Goal: Task Accomplishment & Management: Manage account settings

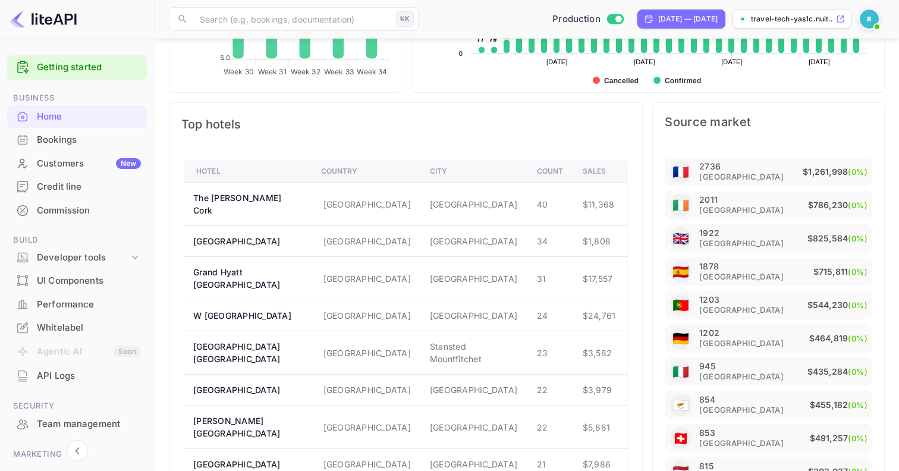
scroll to position [621, 0]
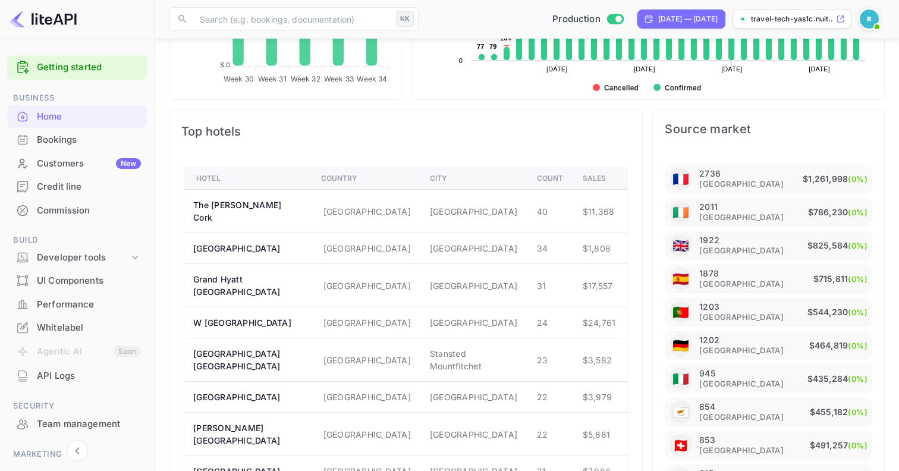
click at [42, 145] on div "Bookings" at bounding box center [89, 140] width 104 height 14
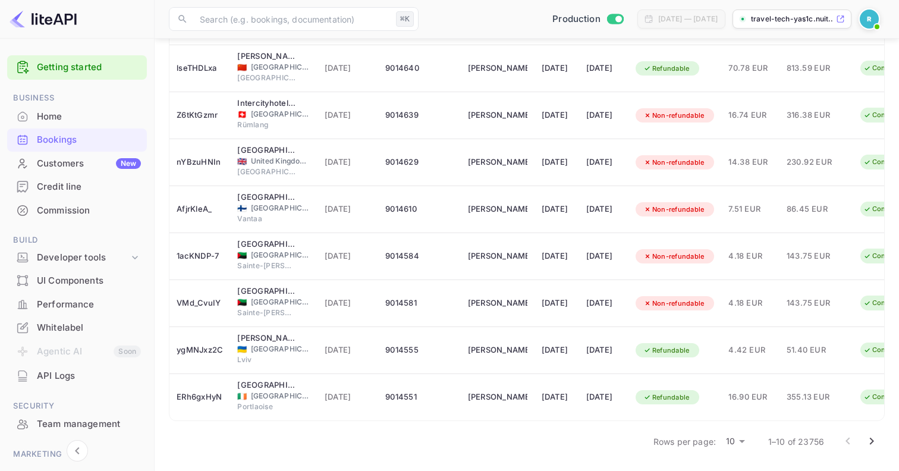
scroll to position [78, 0]
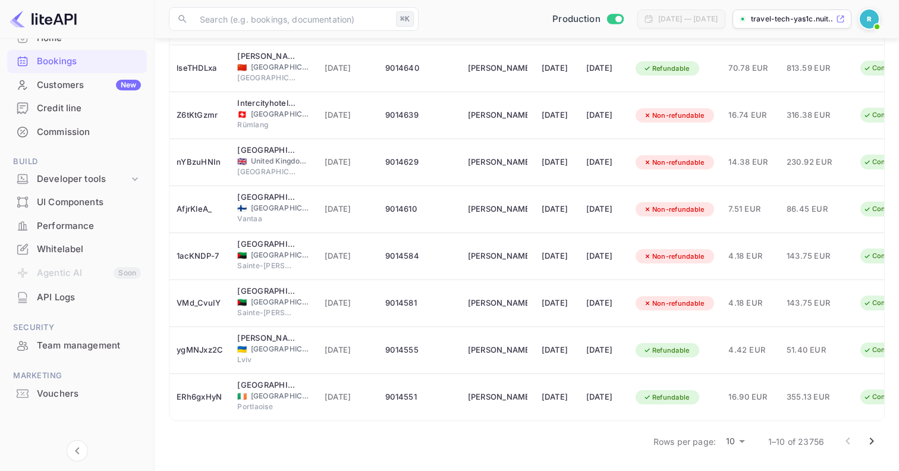
click at [63, 299] on div "API Logs" at bounding box center [89, 298] width 104 height 14
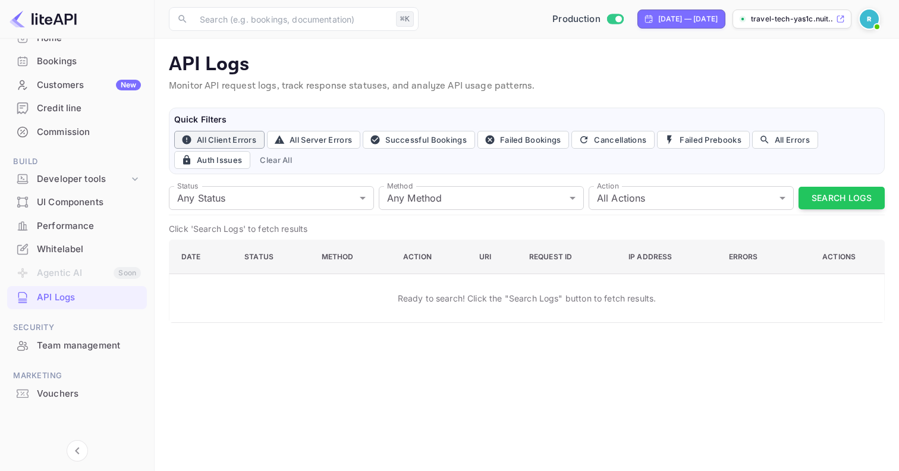
click at [225, 143] on button "All Client Errors" at bounding box center [219, 140] width 90 height 18
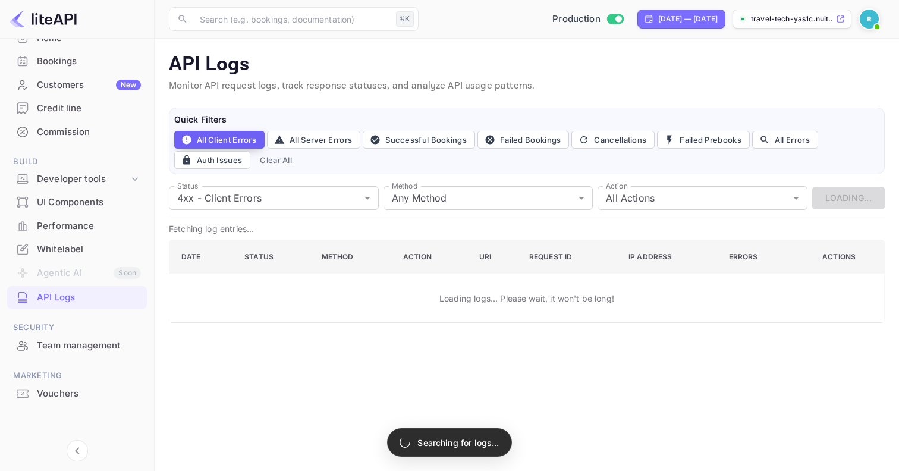
click at [248, 140] on button "All Client Errors" at bounding box center [219, 140] width 90 height 18
click at [279, 195] on body "Getting started Business Home Bookings Customers New Credit line Commission Bui…" at bounding box center [449, 235] width 899 height 471
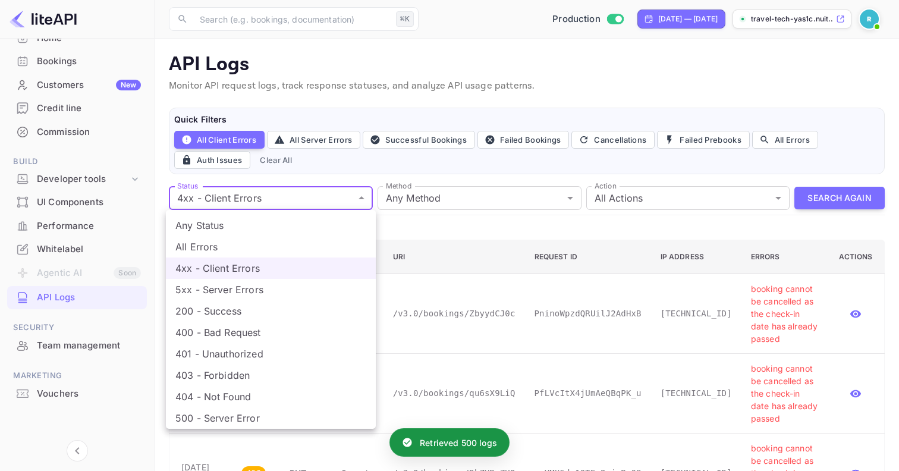
click at [263, 224] on li "Any Status" at bounding box center [271, 225] width 210 height 21
type input "all"
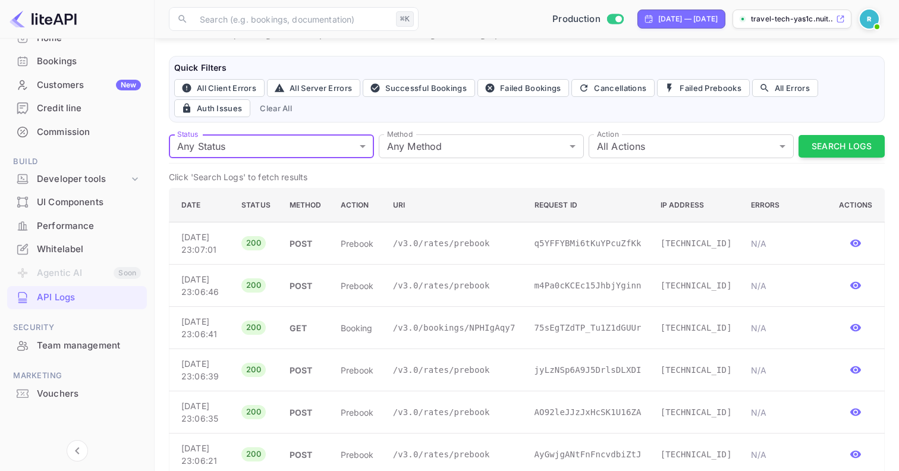
scroll to position [42, 0]
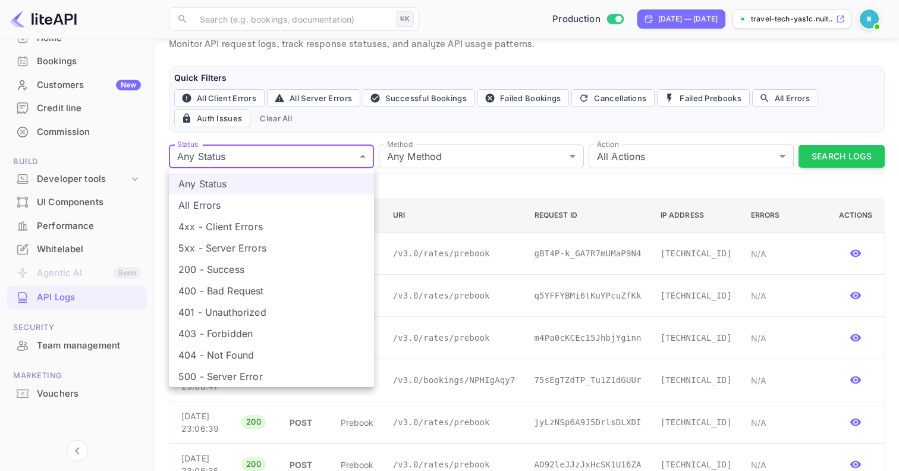
click at [361, 122] on div at bounding box center [449, 235] width 899 height 471
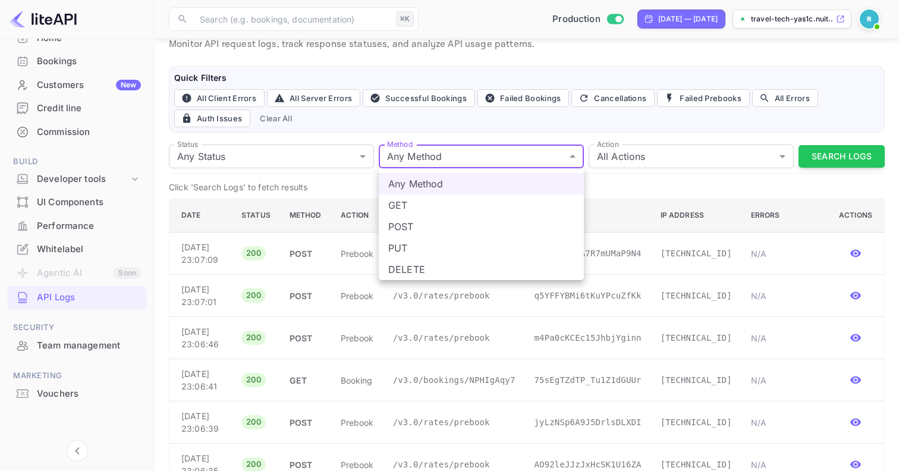
click at [637, 153] on div at bounding box center [449, 235] width 899 height 471
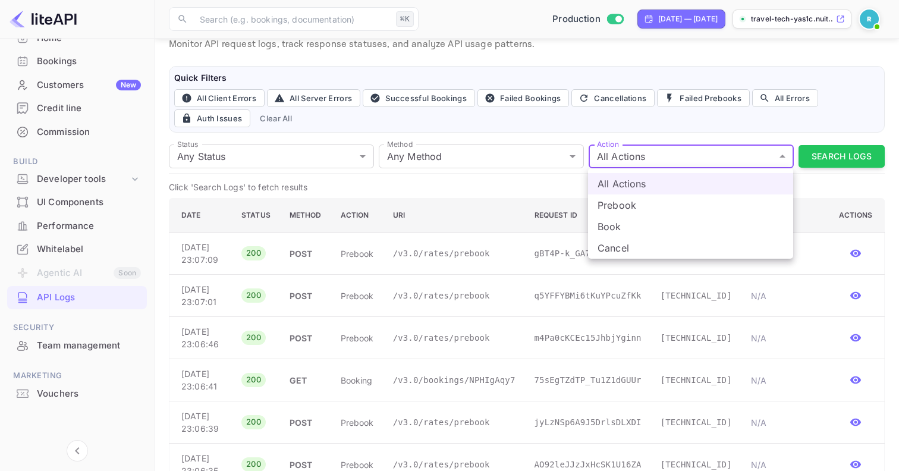
click at [627, 233] on li "Book" at bounding box center [690, 226] width 205 height 21
type input "book"
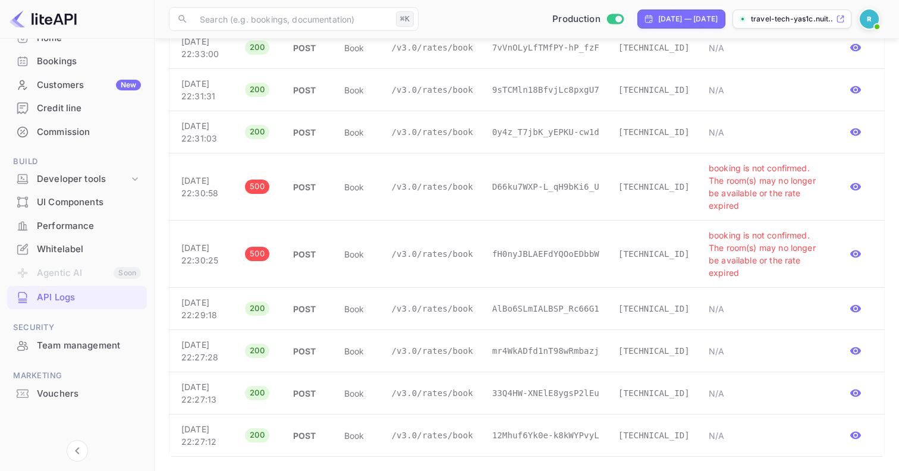
scroll to position [1738, 0]
click at [857, 191] on icon "button" at bounding box center [855, 187] width 11 height 8
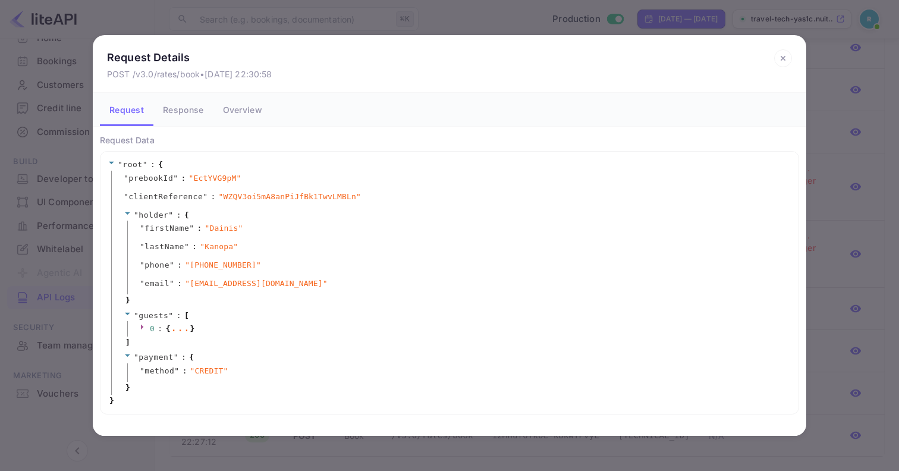
click at [79, 144] on div "Request Details POST /v3.0/rates/book • [DATE] 22:30:58 Request Response Overvi…" at bounding box center [449, 235] width 899 height 471
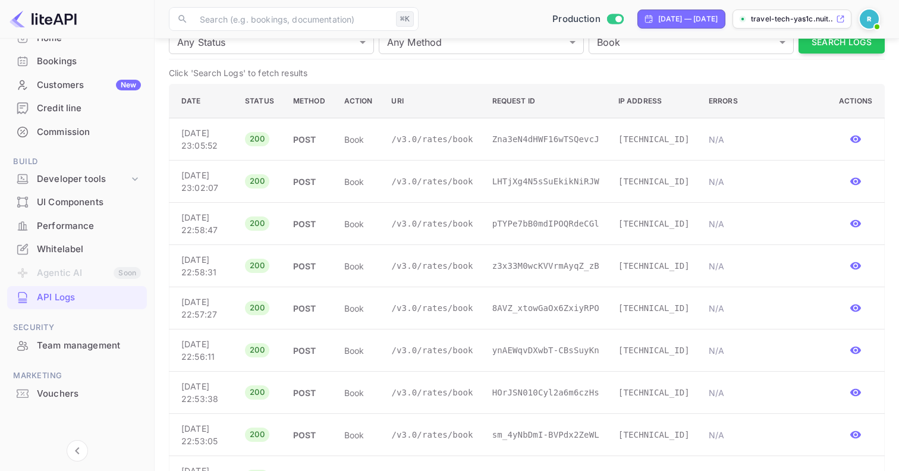
scroll to position [0, 0]
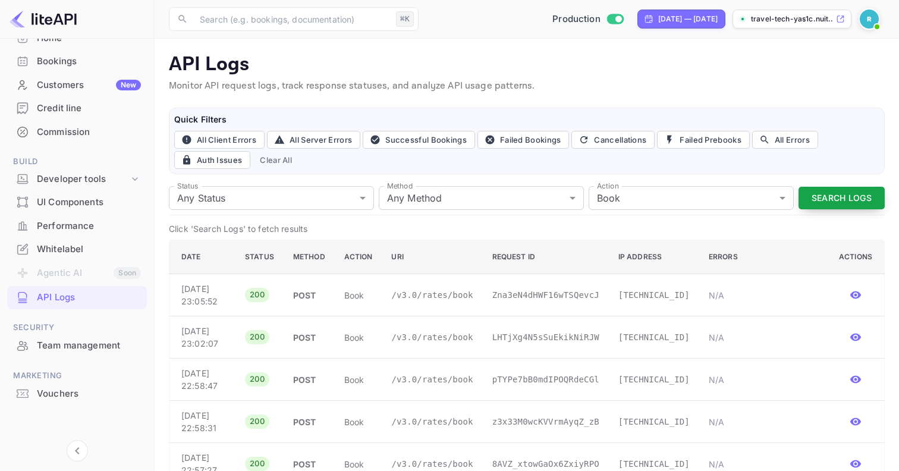
click at [835, 200] on button "Search Logs" at bounding box center [842, 198] width 86 height 23
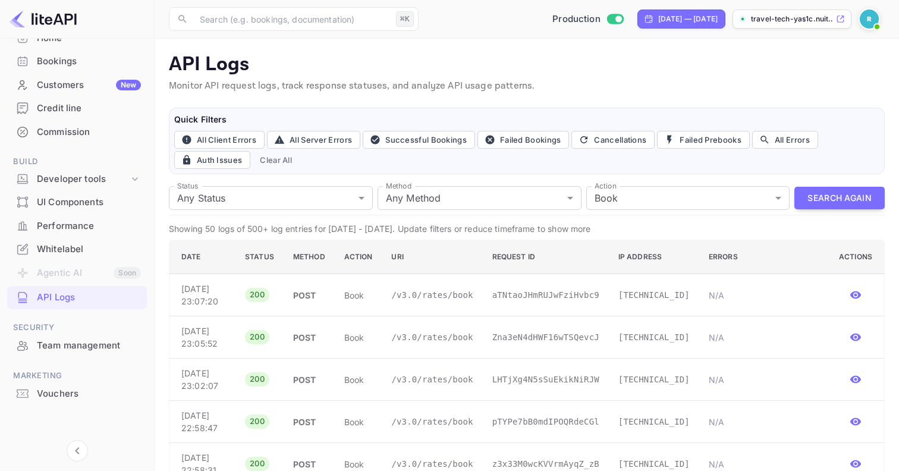
click at [49, 225] on div "Performance" at bounding box center [89, 226] width 104 height 14
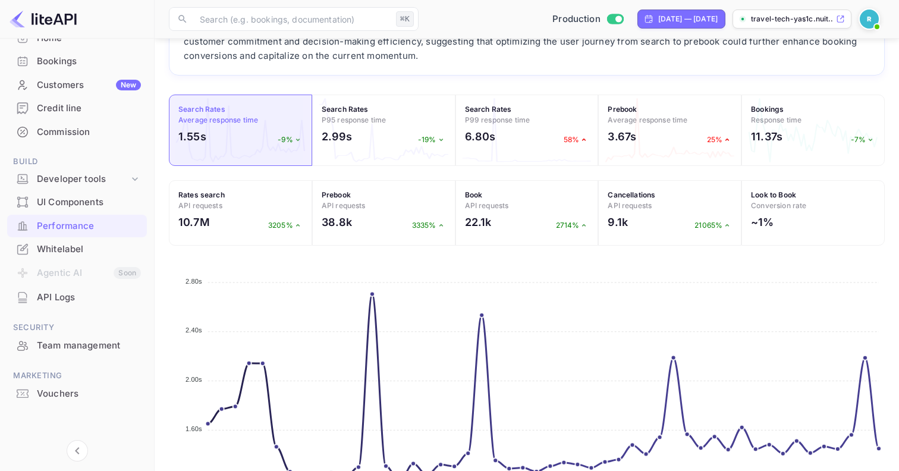
scroll to position [83, 0]
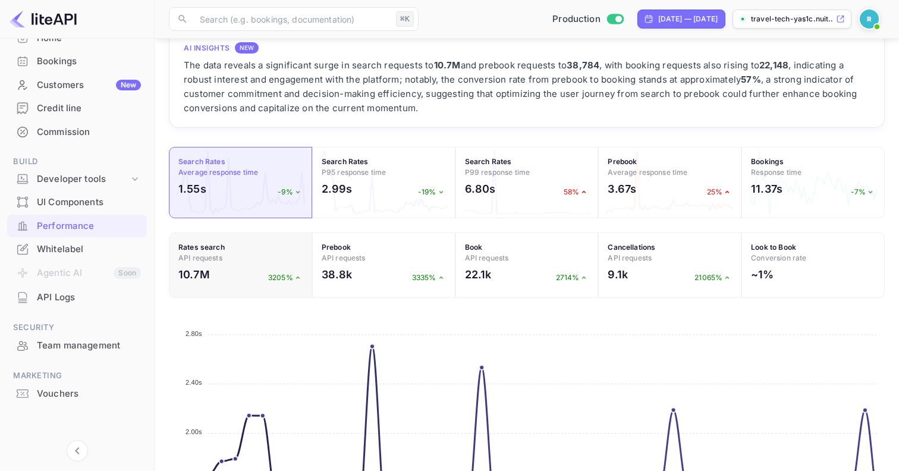
click at [214, 241] on div "Rates search API requests 10.7M 3205%" at bounding box center [240, 264] width 143 height 65
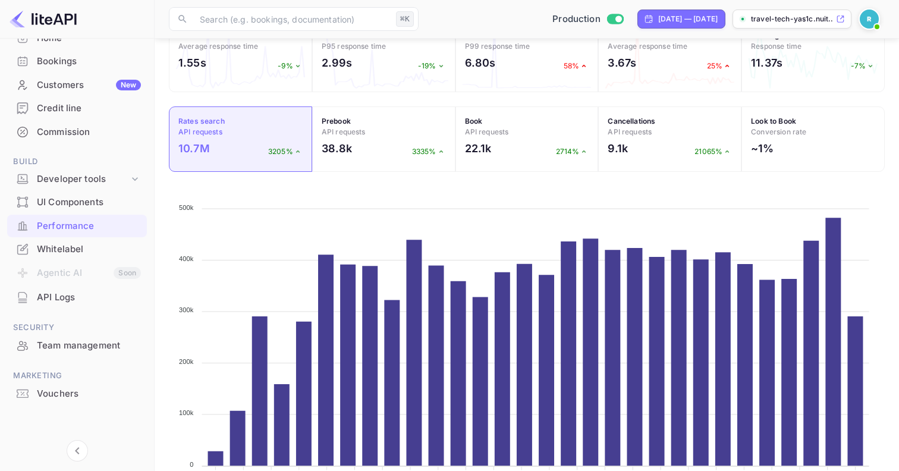
scroll to position [175, 0]
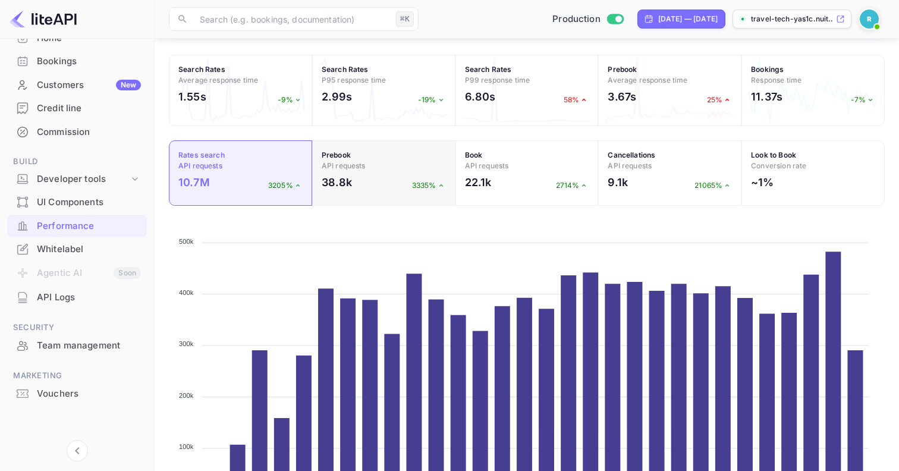
click at [369, 165] on h4 "Prebook API requests" at bounding box center [384, 160] width 124 height 21
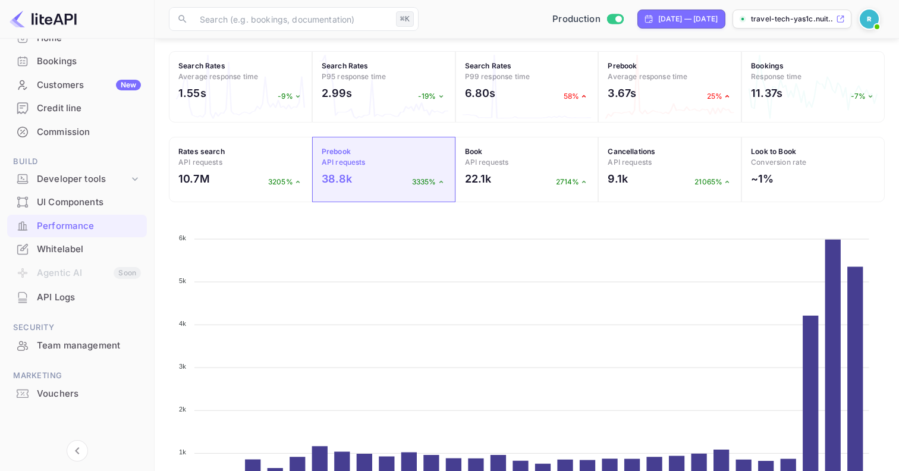
scroll to position [173, 0]
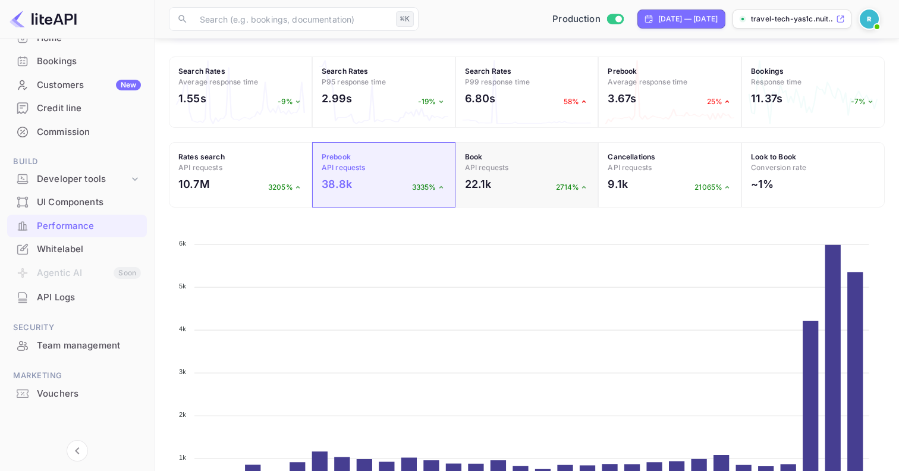
click at [519, 165] on h4 "Book API requests" at bounding box center [527, 162] width 124 height 21
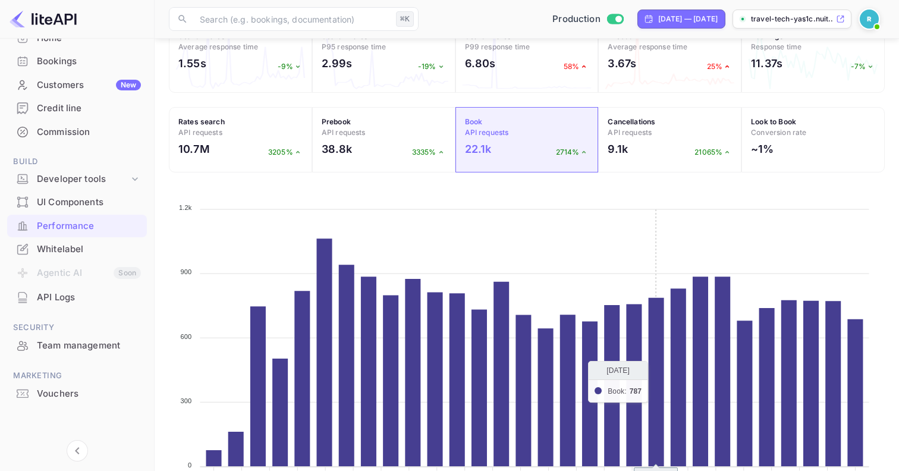
scroll to position [208, 0]
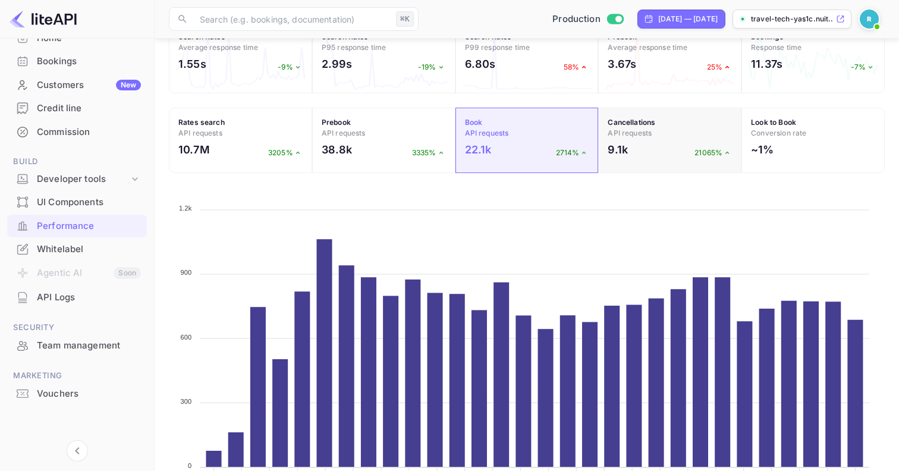
click at [676, 147] on div "9.1k 21065%" at bounding box center [670, 153] width 124 height 22
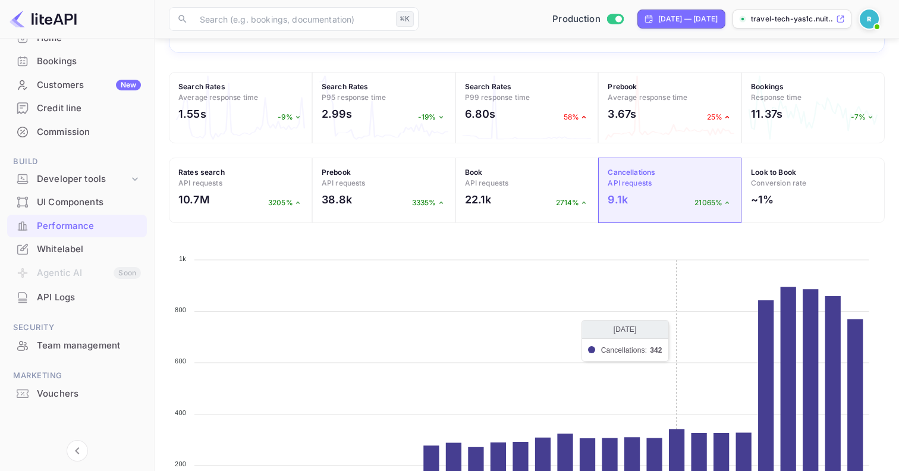
scroll to position [153, 0]
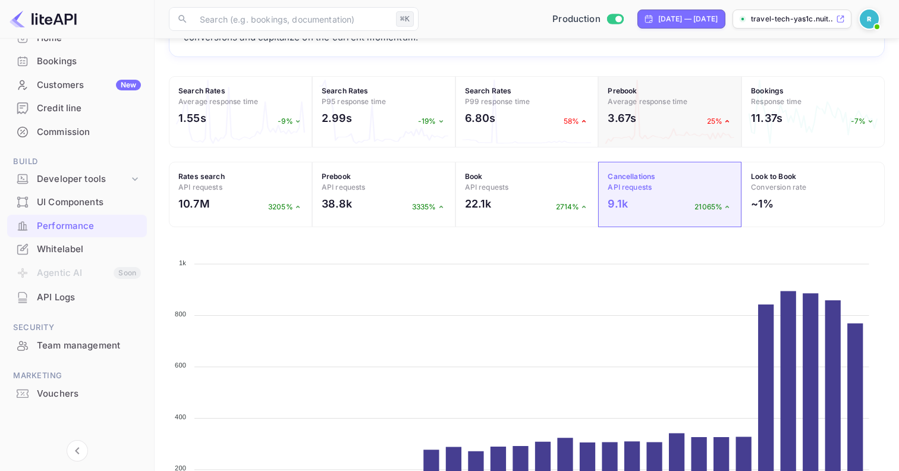
click at [670, 124] on div "3.67s 25%" at bounding box center [670, 121] width 124 height 22
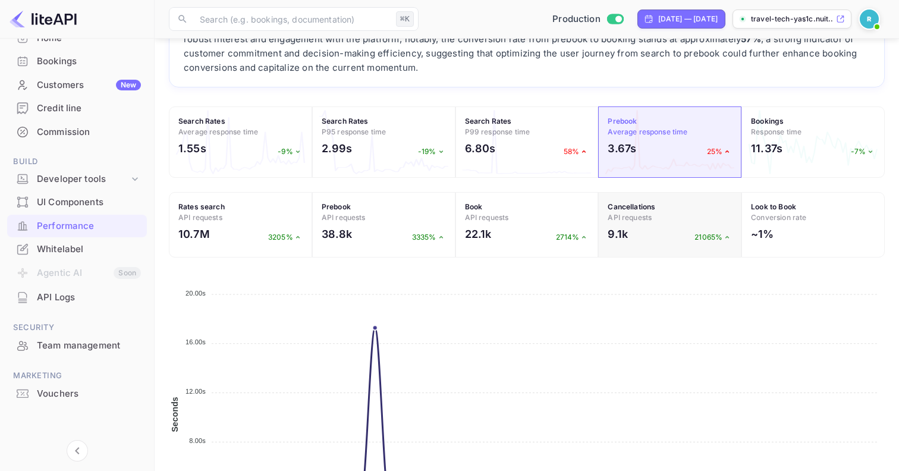
scroll to position [118, 0]
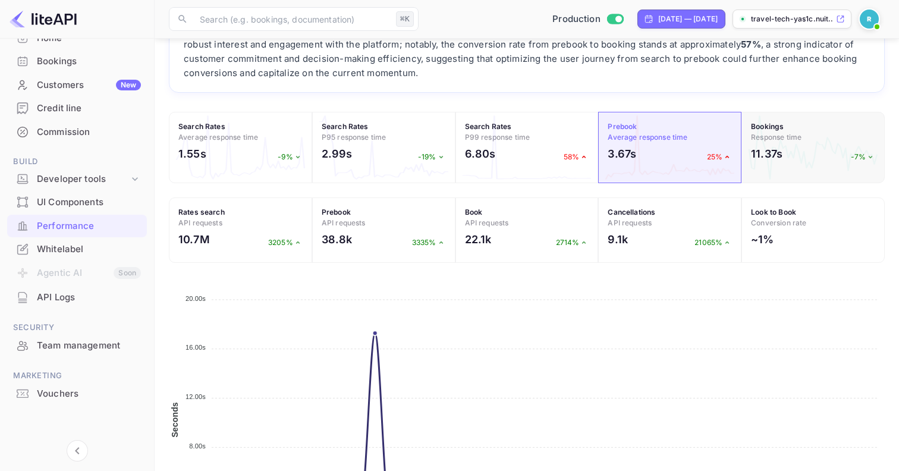
click at [771, 158] on h2 "11.37s" at bounding box center [767, 154] width 32 height 16
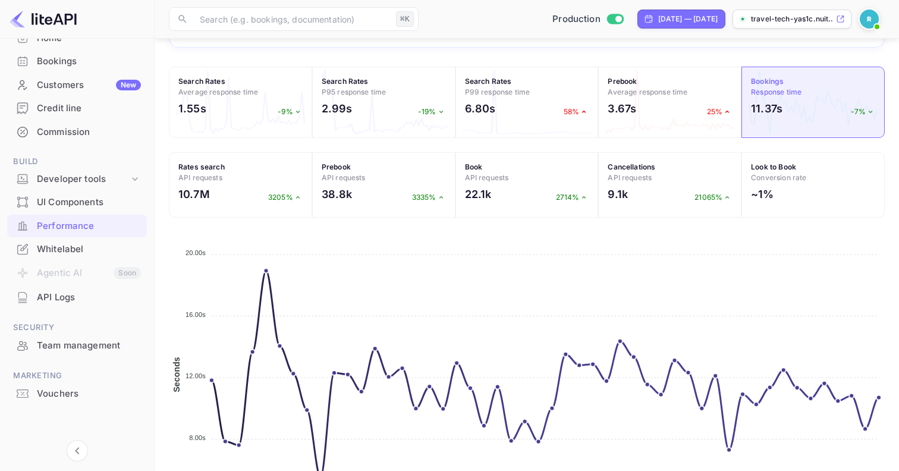
scroll to position [134, 0]
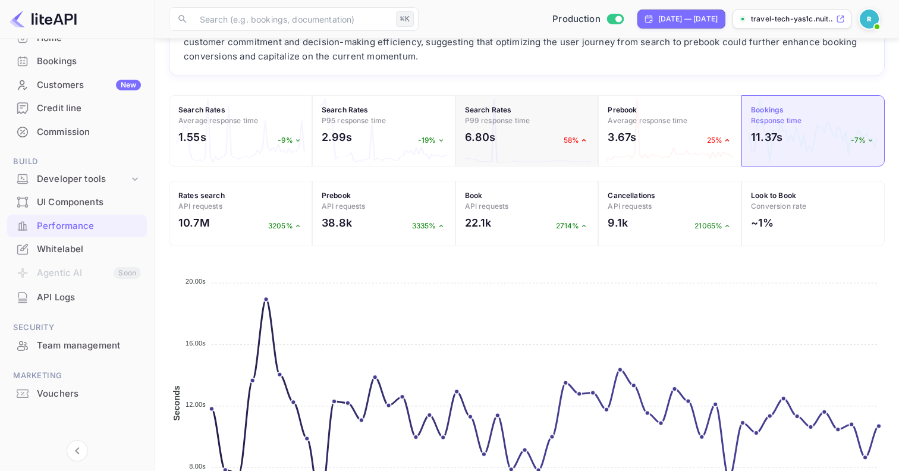
click at [505, 125] on h4 "Search Rates P99 response time" at bounding box center [527, 115] width 124 height 21
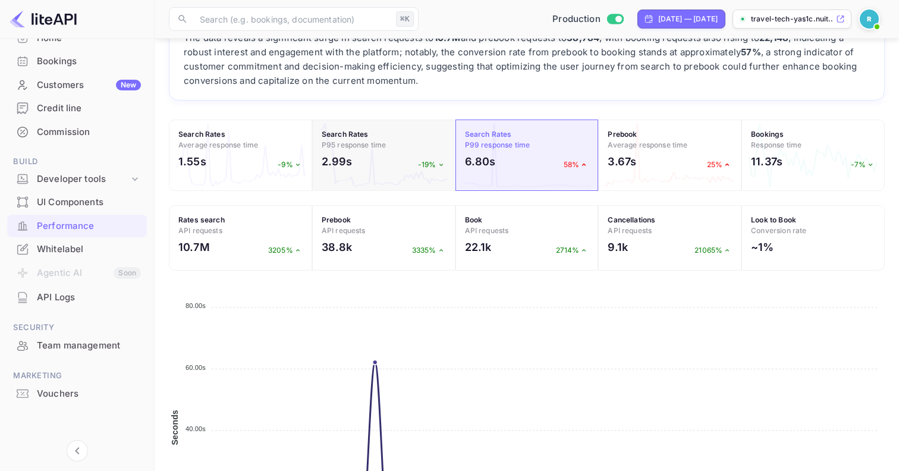
click at [412, 168] on div "2.99s -19%" at bounding box center [384, 164] width 124 height 22
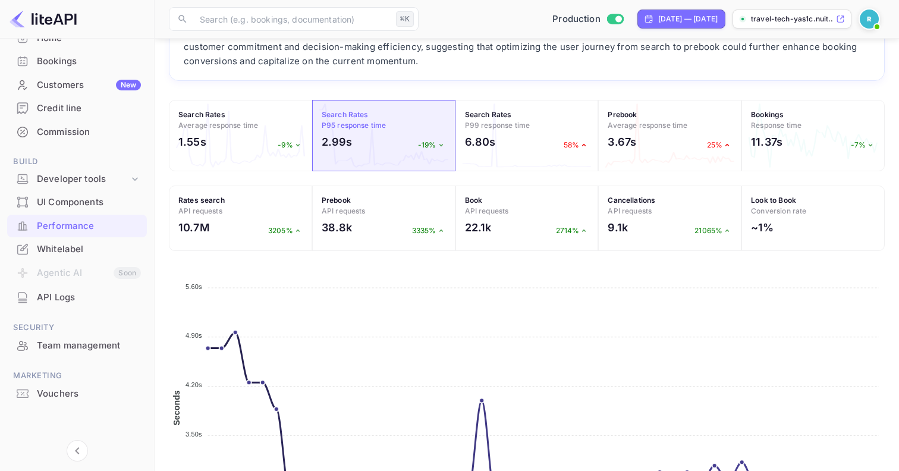
scroll to position [128, 0]
click at [61, 209] on div "UI Components" at bounding box center [77, 202] width 140 height 23
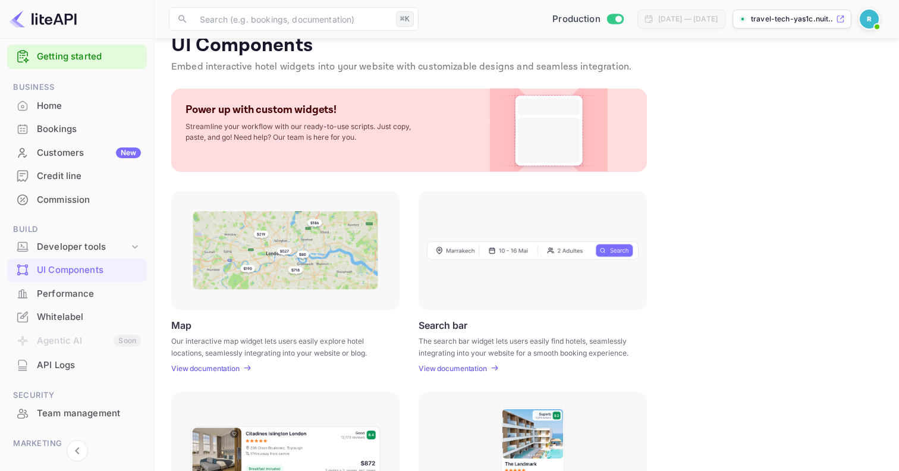
scroll to position [8, 0]
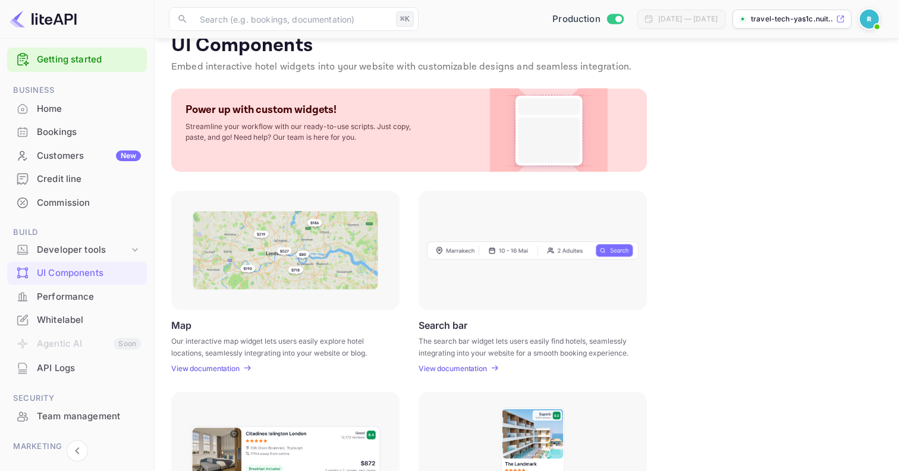
click at [77, 159] on div "Customers New" at bounding box center [89, 156] width 104 height 14
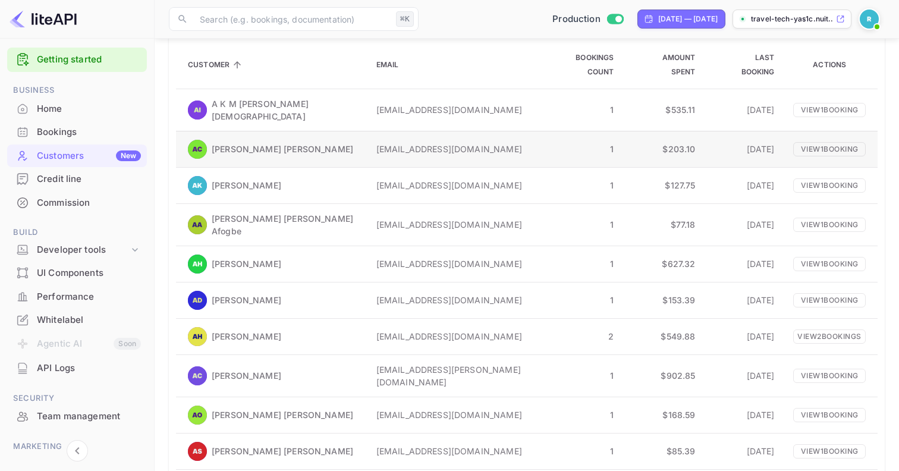
scroll to position [159, 0]
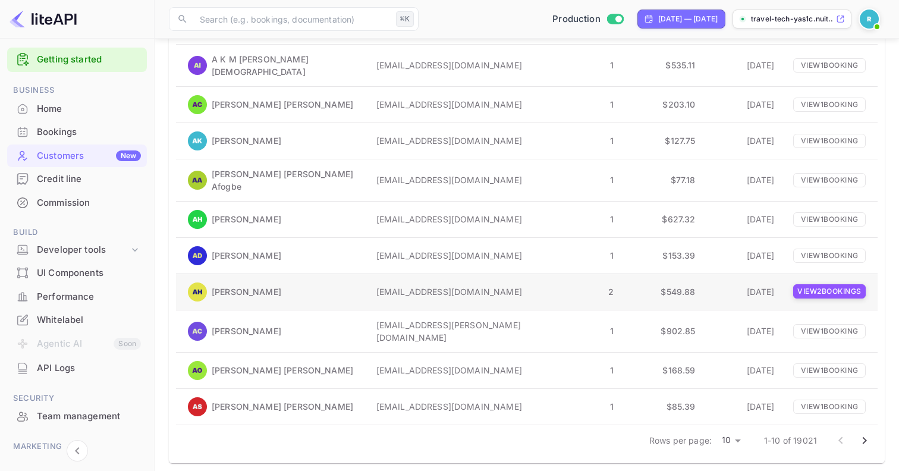
click at [822, 296] on p "View 2 booking s" at bounding box center [829, 291] width 73 height 14
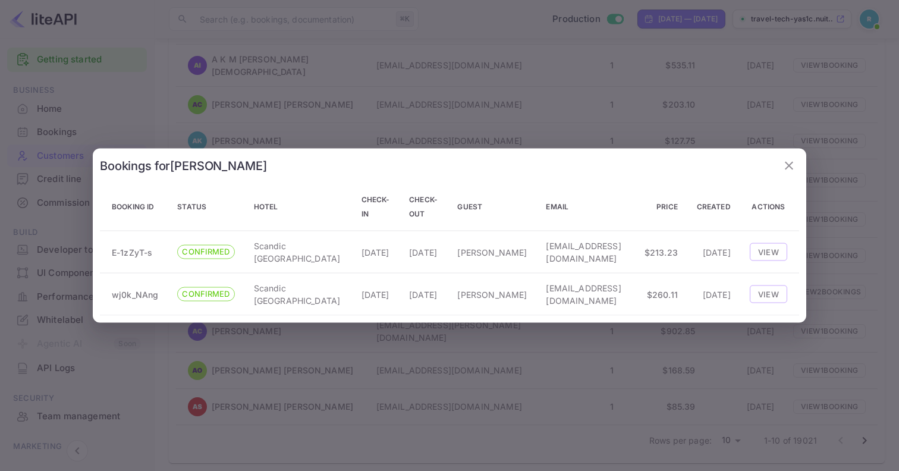
click at [791, 159] on icon "button" at bounding box center [789, 166] width 14 height 14
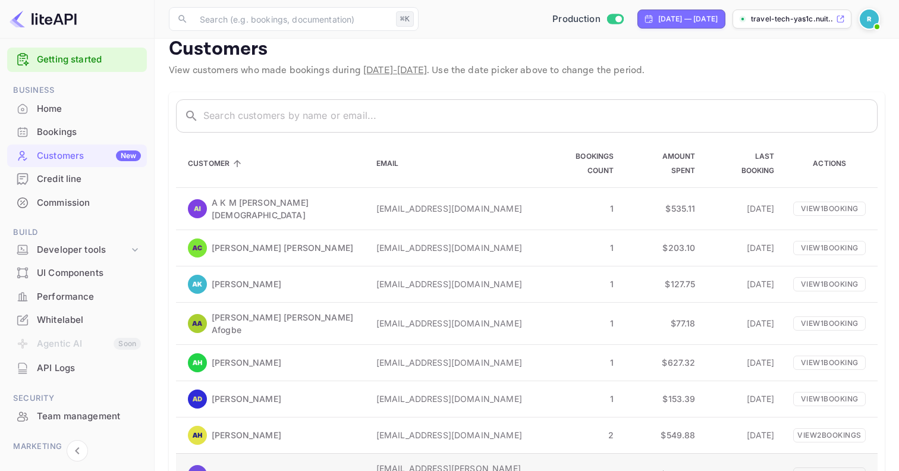
scroll to position [0, 0]
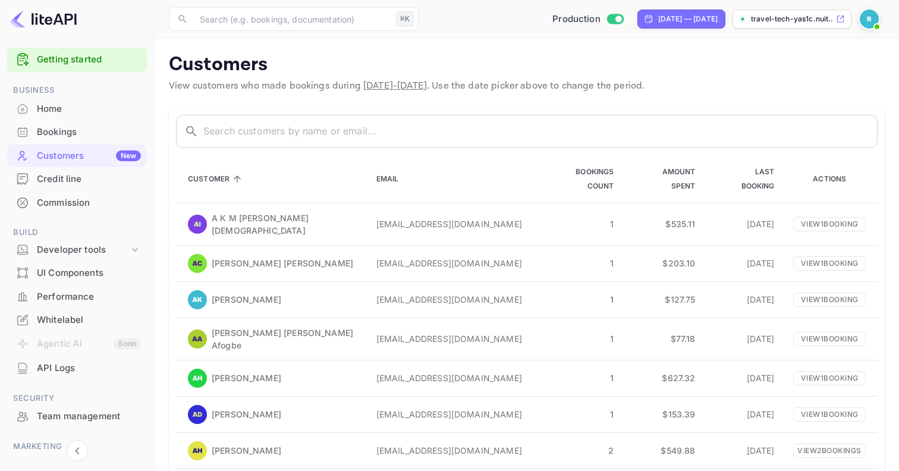
click at [66, 144] on li "Customers New" at bounding box center [77, 156] width 140 height 24
click at [58, 137] on div "Bookings" at bounding box center [89, 132] width 104 height 14
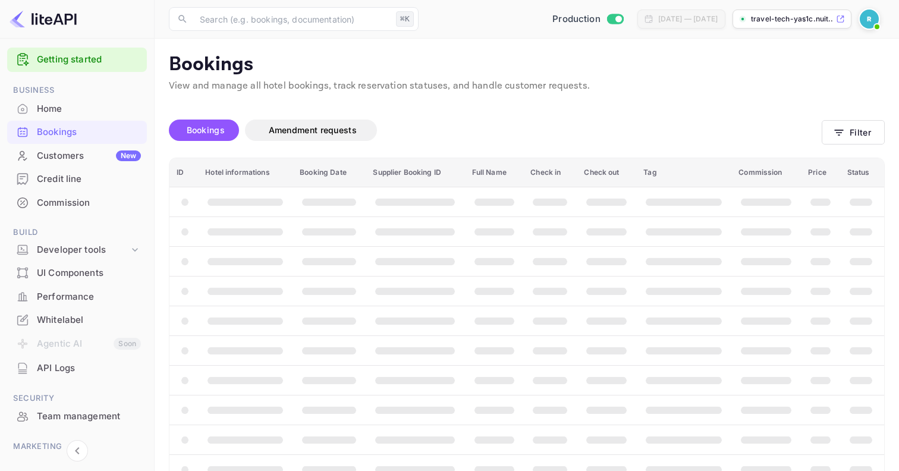
click at [110, 102] on div "Home" at bounding box center [89, 109] width 104 height 14
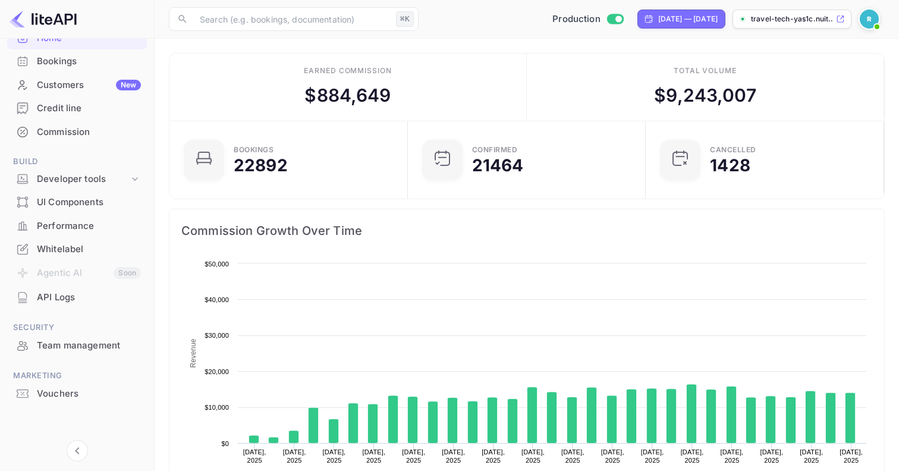
scroll to position [21, 0]
